Goal: Information Seeking & Learning: Learn about a topic

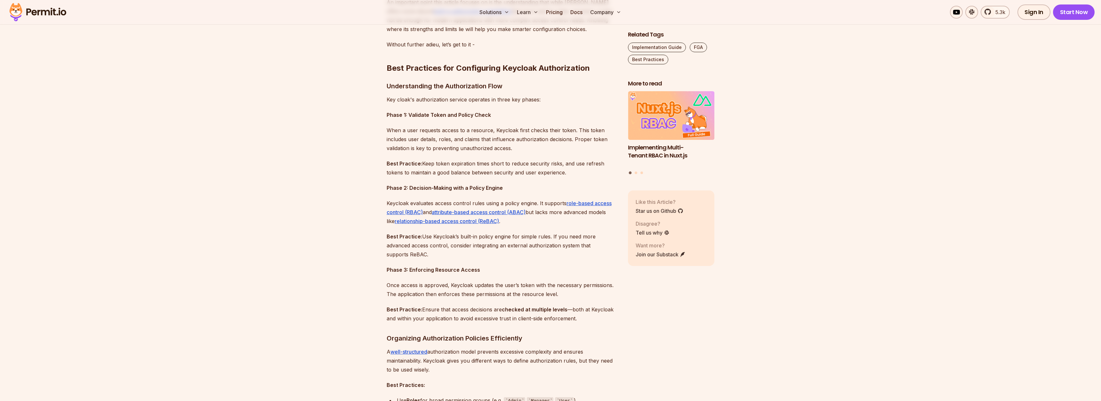
scroll to position [507, 0]
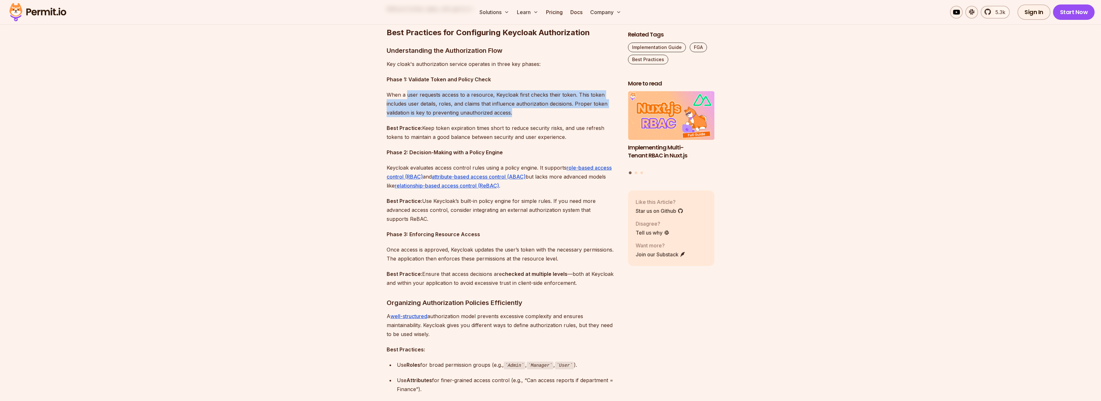
drag, startPoint x: 407, startPoint y: 91, endPoint x: 536, endPoint y: 114, distance: 130.7
click at [536, 114] on p "When a user requests access to a resource, Keycloak first checks their token. T…" at bounding box center [502, 103] width 231 height 27
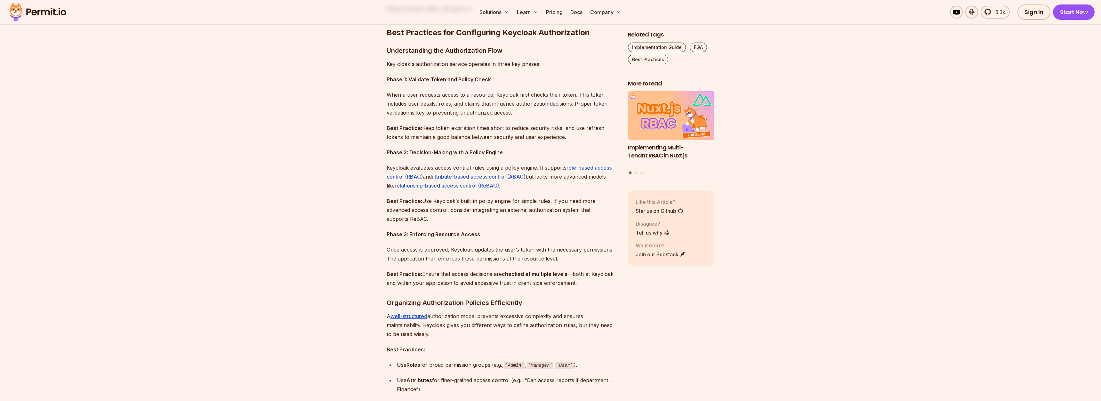
click at [511, 138] on p "Best Practice: Keep token expiration times short to reduce security risks, and …" at bounding box center [502, 133] width 231 height 18
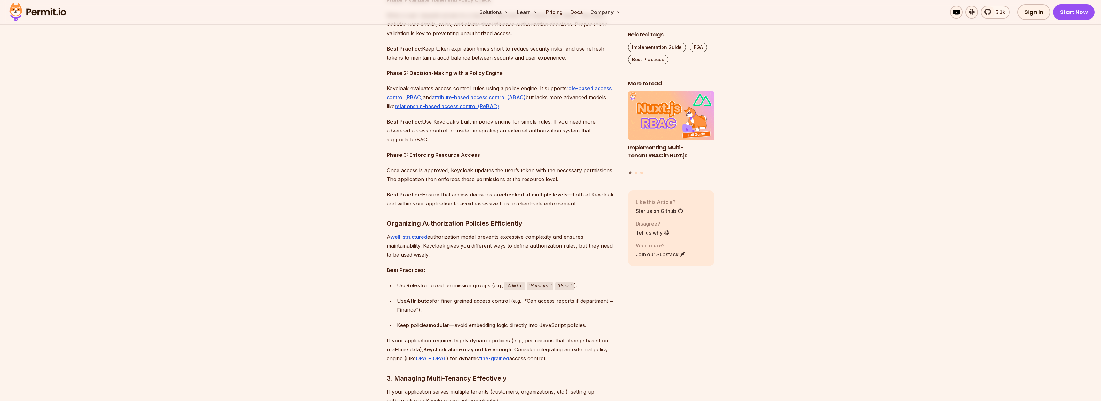
scroll to position [592, 0]
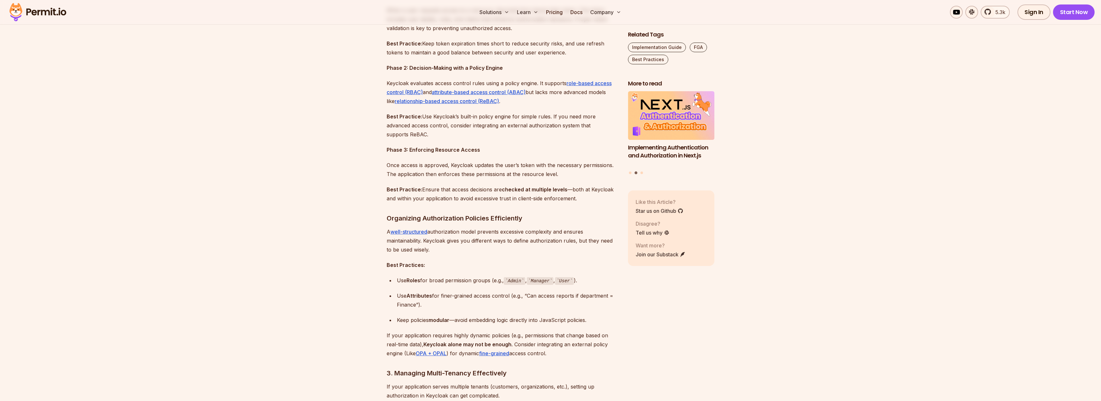
drag, startPoint x: 430, startPoint y: 116, endPoint x: 464, endPoint y: 138, distance: 40.8
click at [464, 138] on p "Best Practice: Use Keycloak’s built-in policy engine for simple rules. If you n…" at bounding box center [502, 125] width 231 height 27
click at [467, 135] on p "Best Practice: Use Keycloak’s built-in policy engine for simple rules. If you n…" at bounding box center [502, 125] width 231 height 27
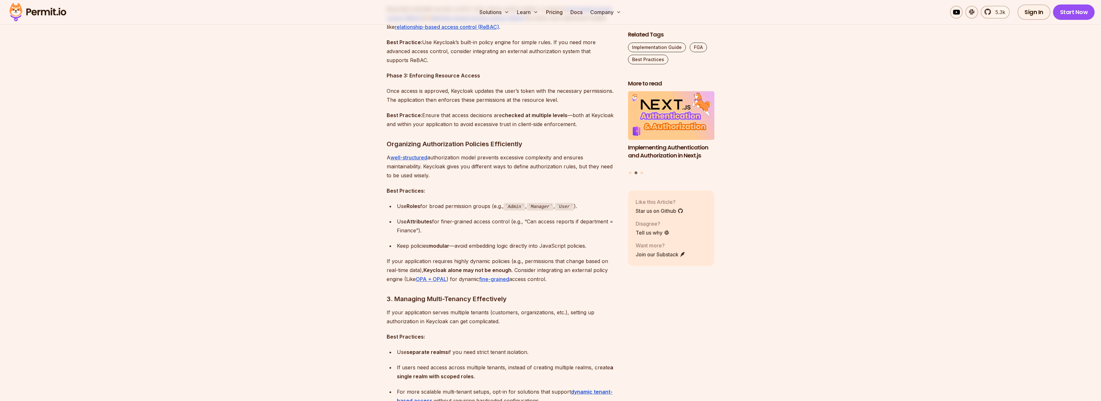
scroll to position [676, 0]
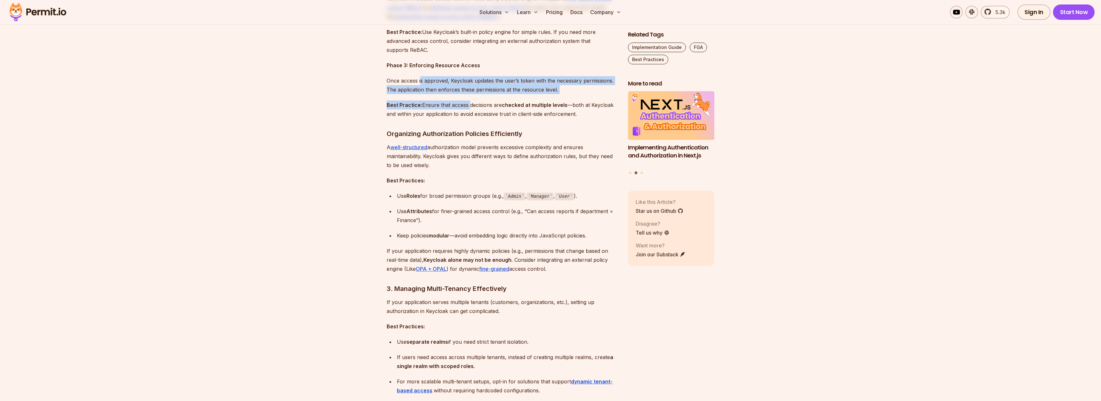
drag, startPoint x: 420, startPoint y: 81, endPoint x: 469, endPoint y: 103, distance: 53.7
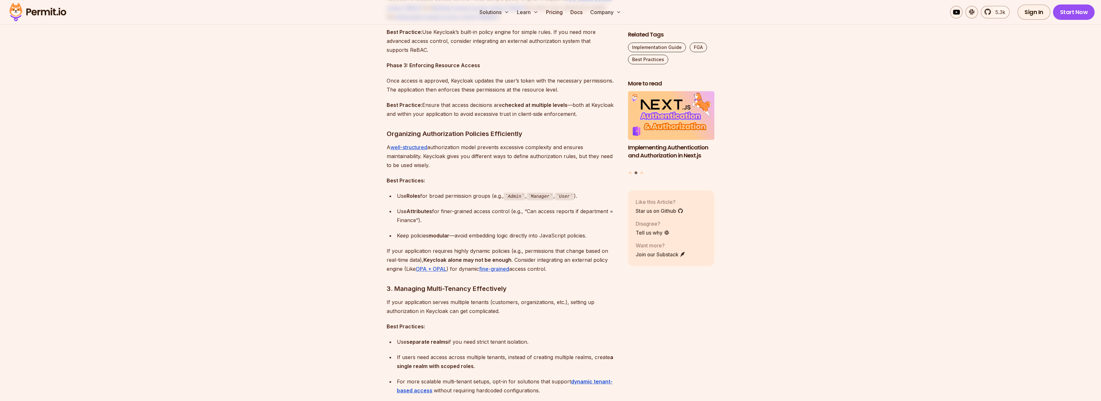
click at [486, 118] on p "Best Practice: Ensure that access decisions are checked at multiple levels —bot…" at bounding box center [502, 110] width 231 height 18
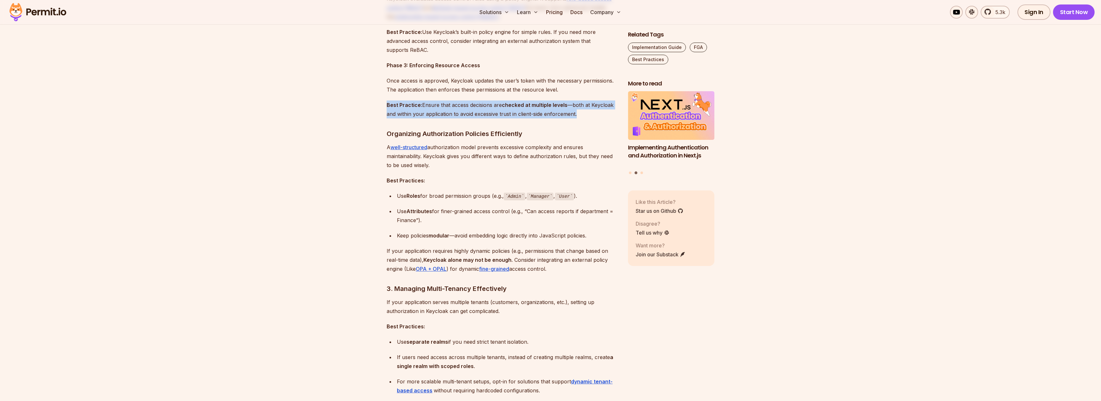
drag, startPoint x: 484, startPoint y: 119, endPoint x: 451, endPoint y: 96, distance: 40.9
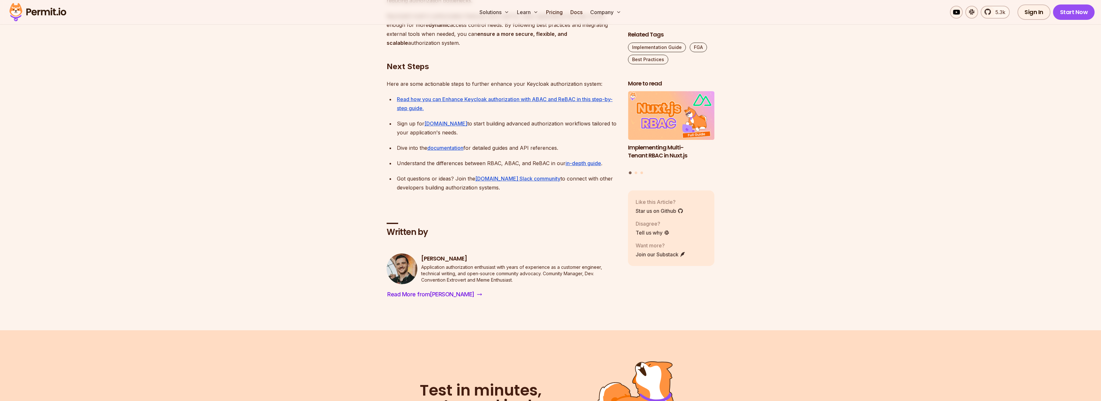
scroll to position [1986, 0]
